Goal: Transaction & Acquisition: Download file/media

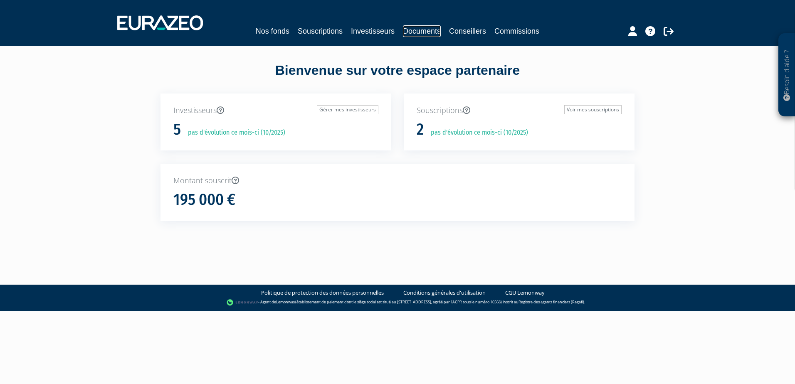
click at [417, 27] on link "Documents" at bounding box center [422, 31] width 38 height 12
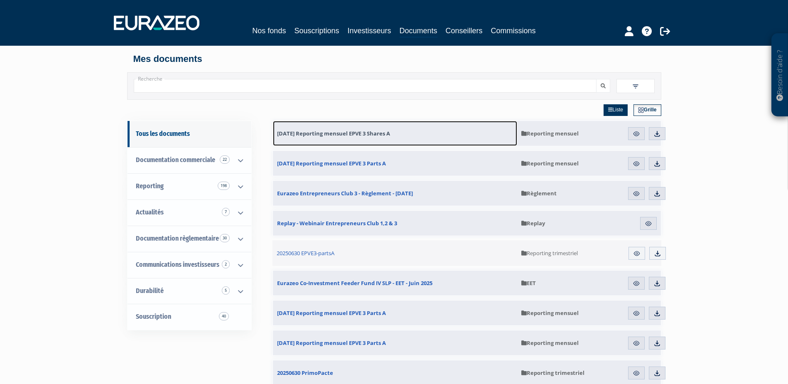
click at [345, 131] on span "[DATE] Reporting mensuel EPVE 3 Shares A" at bounding box center [333, 133] width 113 height 7
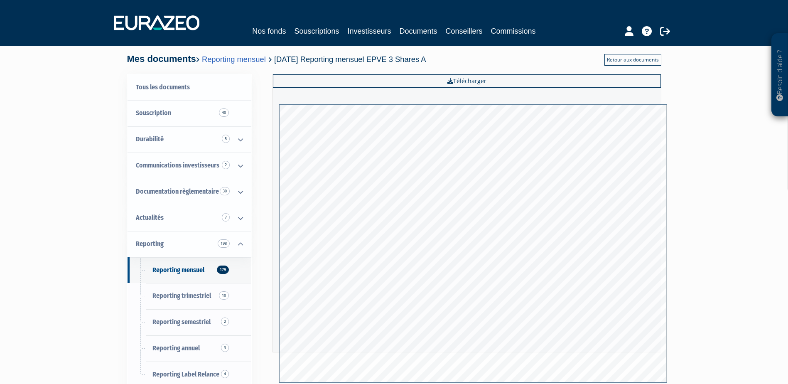
click at [634, 61] on link "Retour aux documents" at bounding box center [633, 60] width 57 height 12
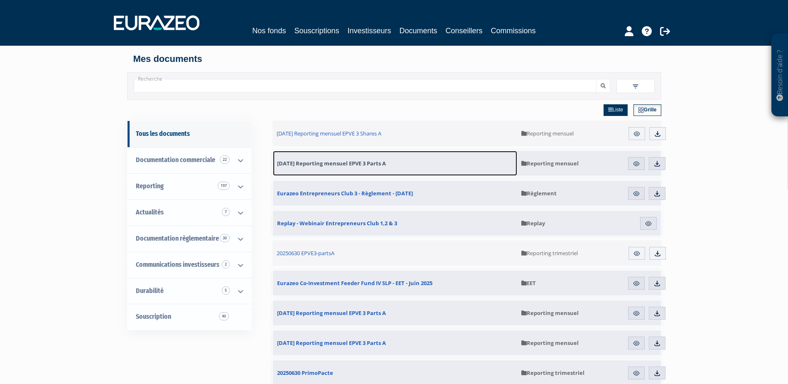
click at [376, 164] on span "[DATE] Reporting mensuel EPVE 3 Parts A" at bounding box center [331, 163] width 109 height 7
